Goal: Information Seeking & Learning: Learn about a topic

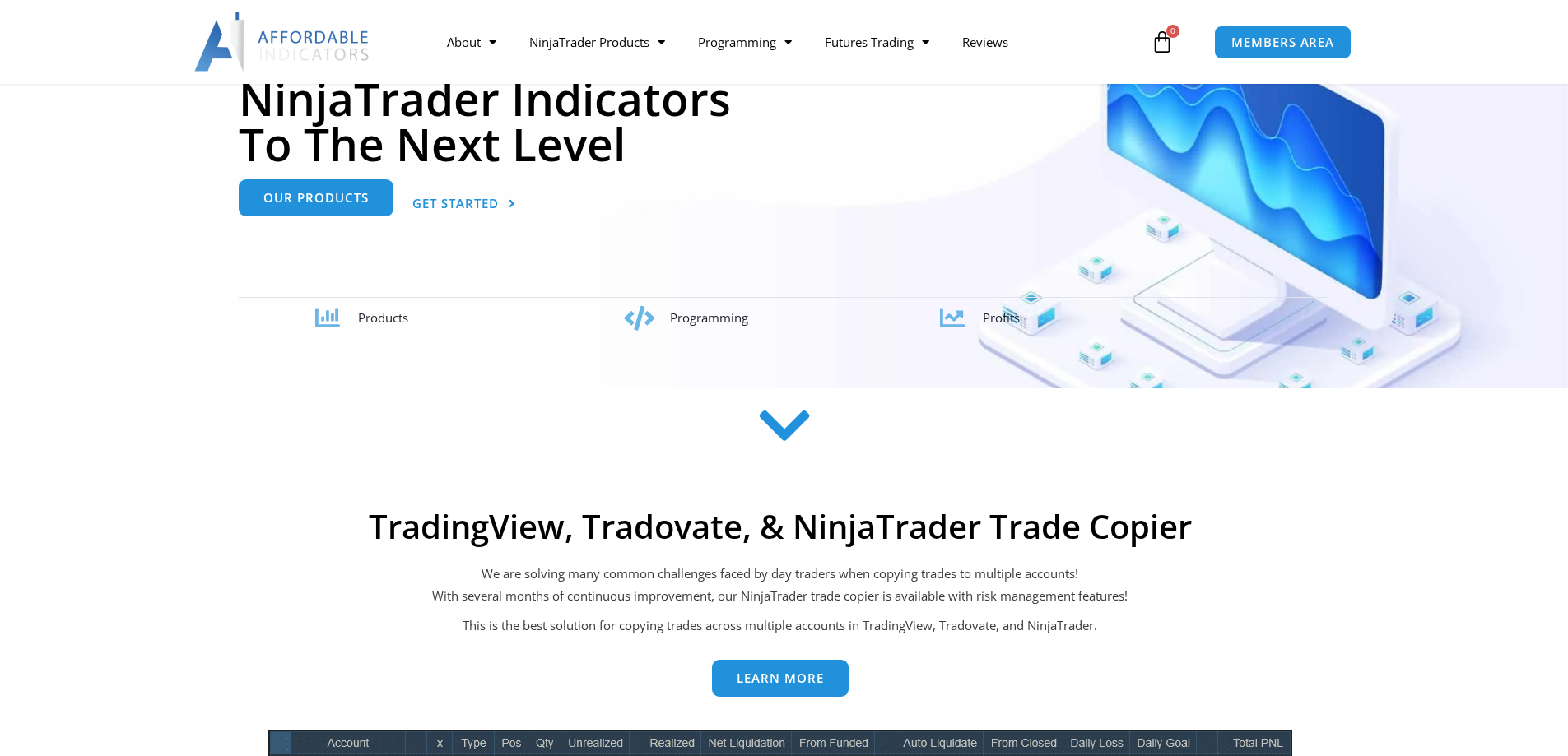
click at [344, 208] on link "Our Products" at bounding box center [316, 197] width 155 height 37
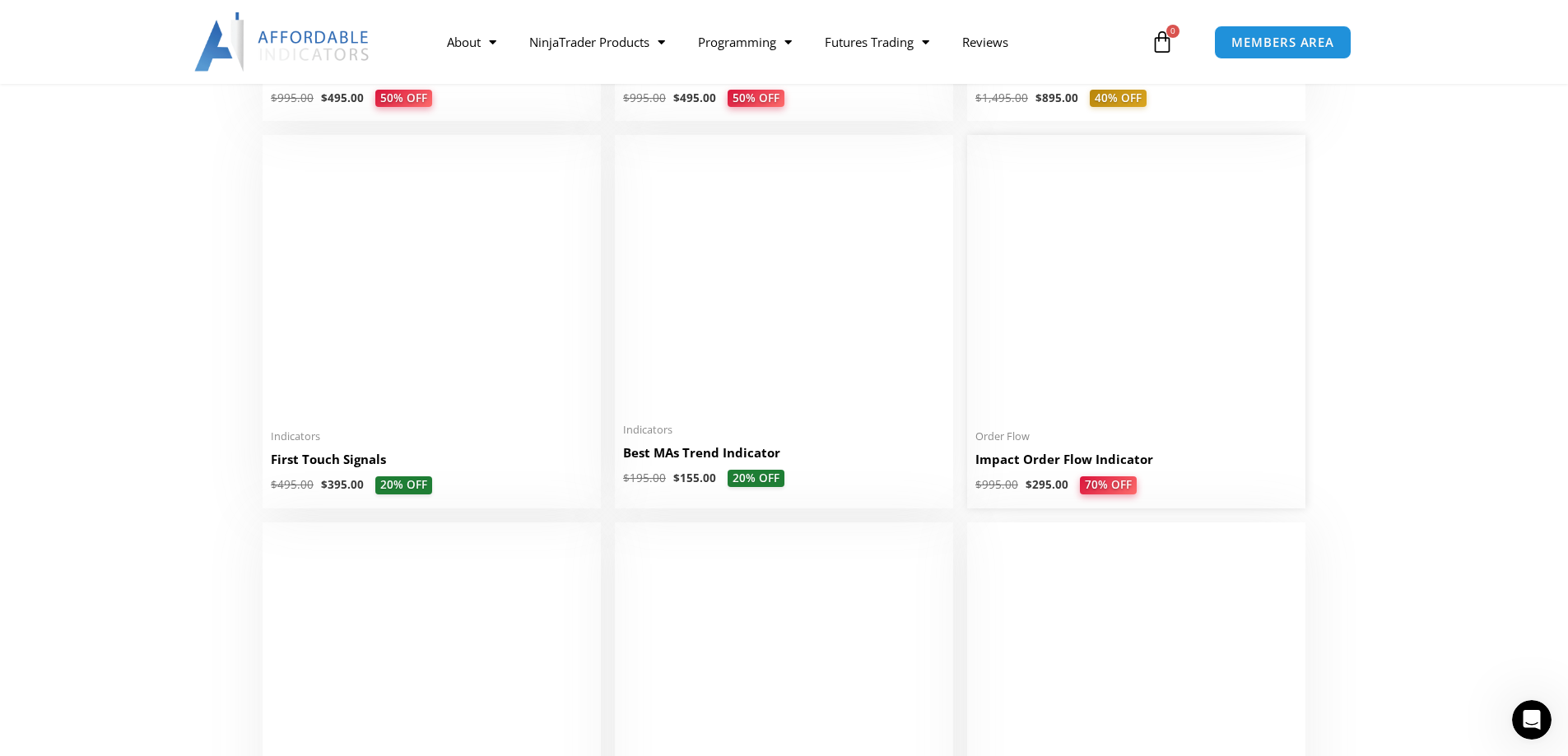
scroll to position [2634, 0]
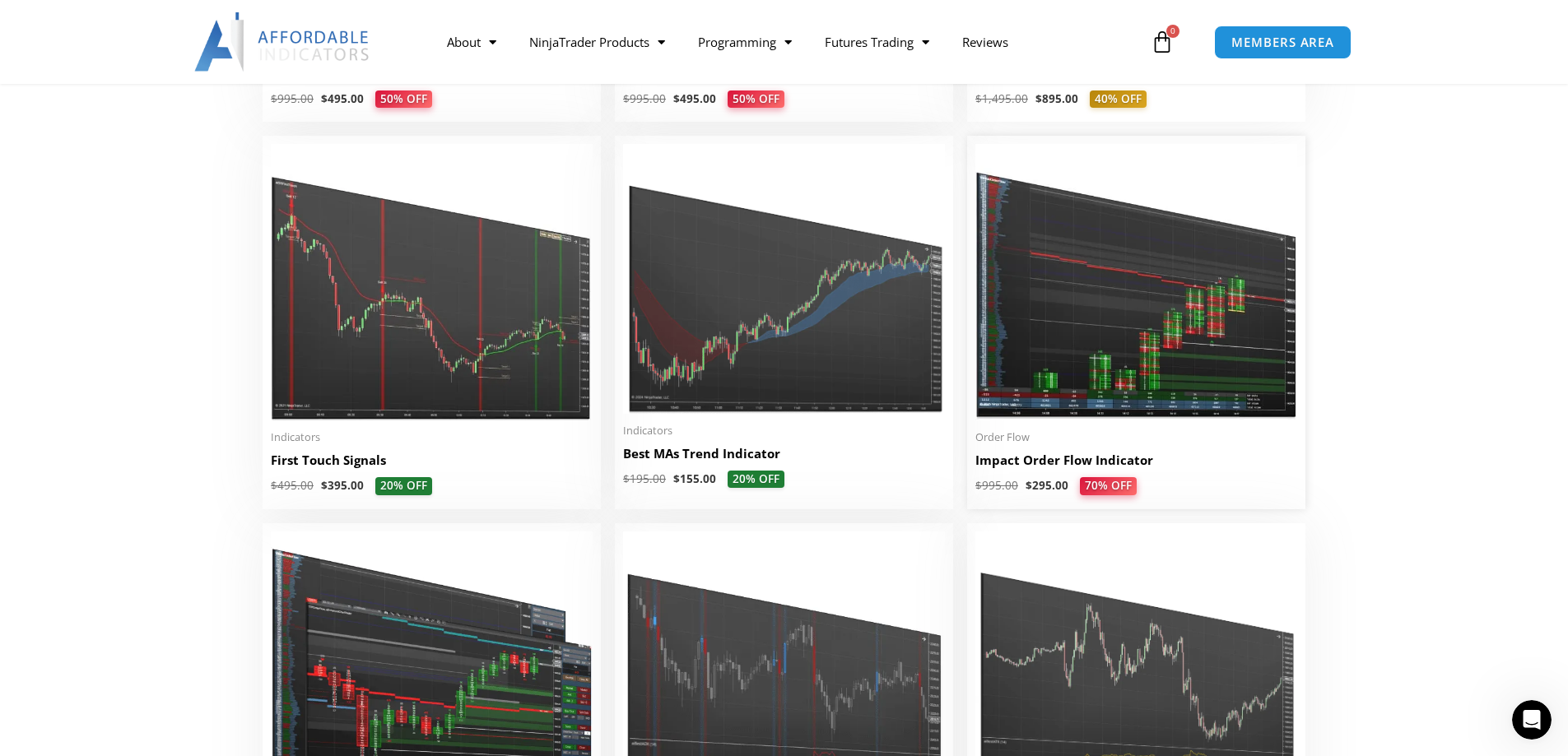
click at [1074, 465] on h2 "Impact Order Flow Indicator" at bounding box center [1136, 460] width 322 height 17
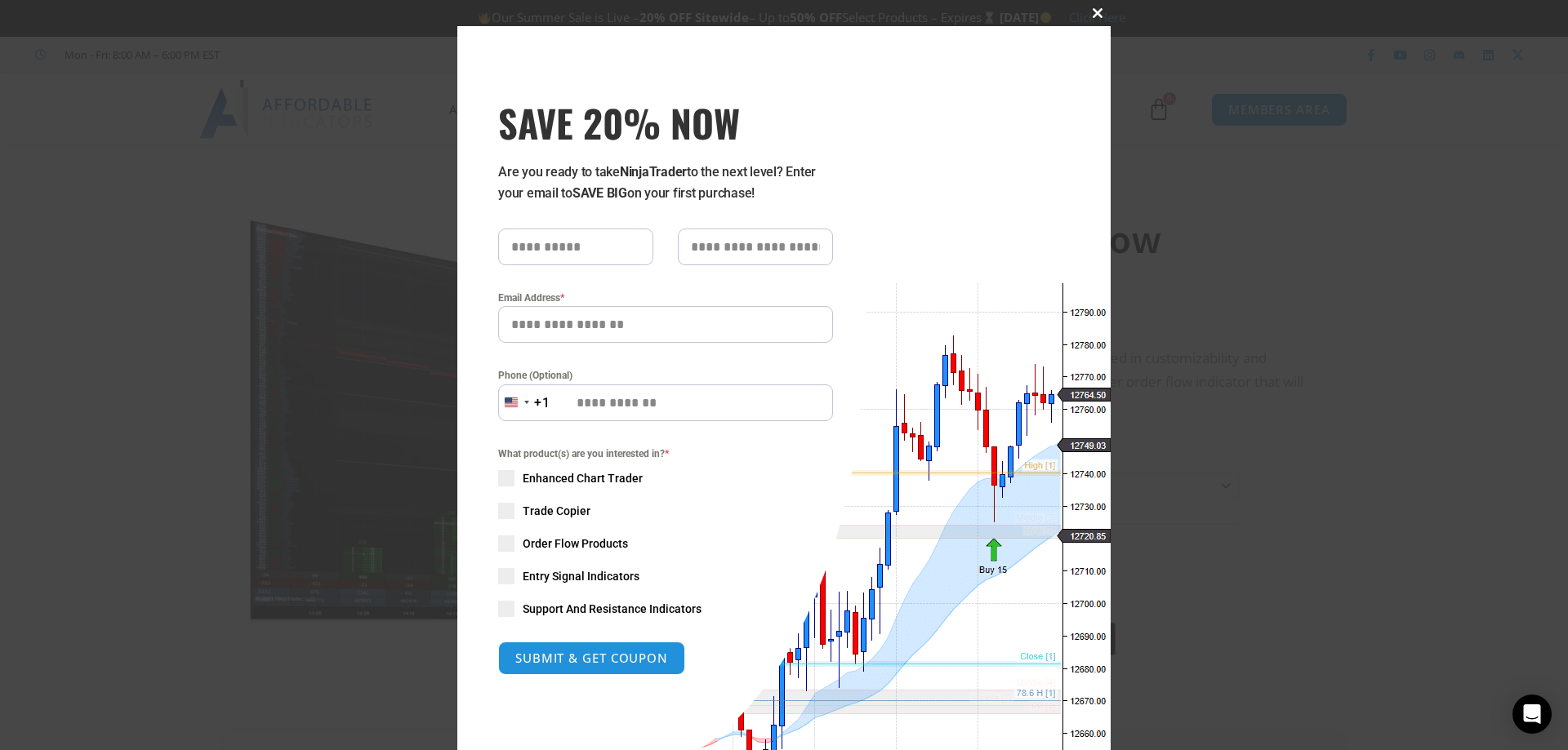
click at [1092, 12] on span at bounding box center [1097, 13] width 27 height 10
